Goal: Task Accomplishment & Management: Complete application form

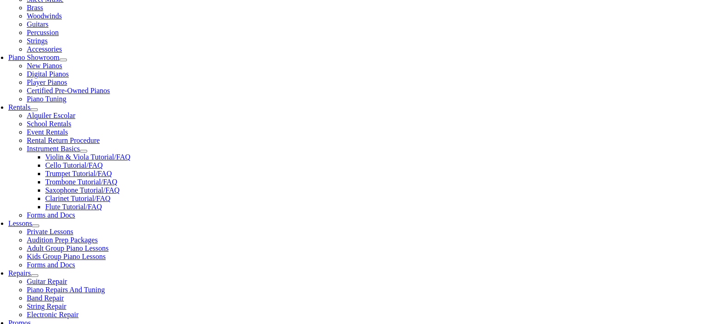
scroll to position [11, 0]
